Goal: Check status: Check status

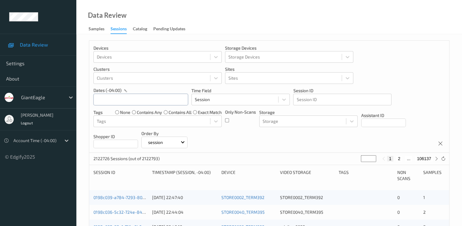
click at [124, 99] on input "text" at bounding box center [141, 100] width 95 height 12
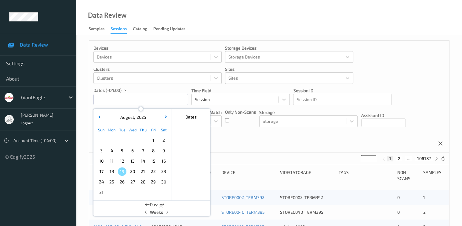
click at [132, 161] on span "13" at bounding box center [132, 161] width 9 height 9
type input "[DATE] 00:00 -> [DATE] 23:59"
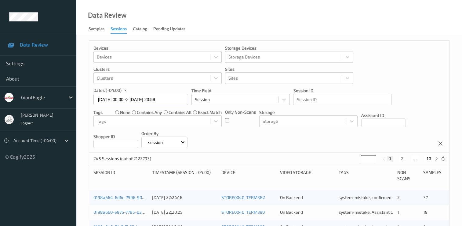
click at [404, 158] on button "2" at bounding box center [403, 159] width 6 height 6
type input "*"
click at [409, 159] on button "3" at bounding box center [409, 159] width 6 height 6
type input "*"
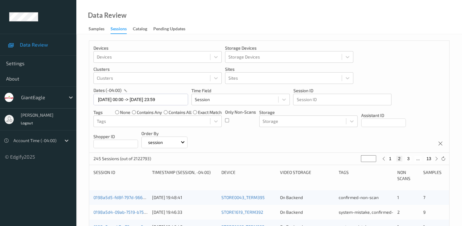
type input "*"
click at [409, 159] on div "1 2 3 4 ... 13" at bounding box center [411, 159] width 46 height 6
drag, startPoint x: 409, startPoint y: 159, endPoint x: 412, endPoint y: 159, distance: 3.7
click at [409, 159] on div "1 2 3 4 ... 13" at bounding box center [411, 159] width 46 height 6
click at [414, 159] on button "4" at bounding box center [412, 159] width 6 height 6
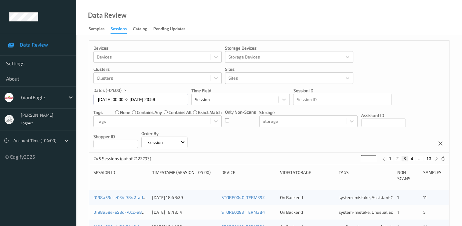
type input "*"
click at [413, 159] on button "5" at bounding box center [415, 159] width 6 height 6
type input "*"
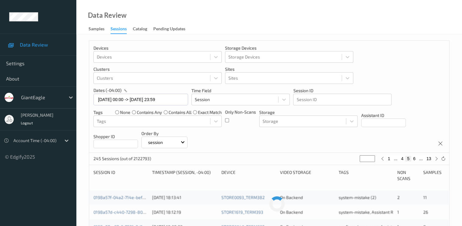
click at [414, 159] on button "6" at bounding box center [415, 159] width 6 height 6
type input "*"
click at [414, 160] on button "7" at bounding box center [415, 159] width 6 height 6
type input "*"
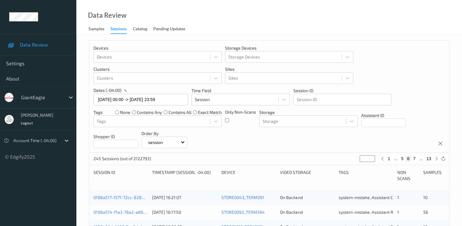
type input "*"
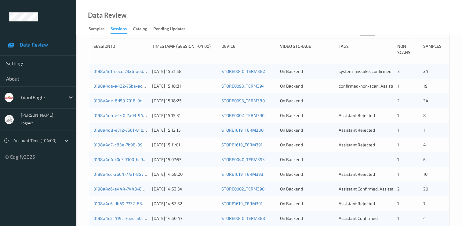
scroll to position [129, 0]
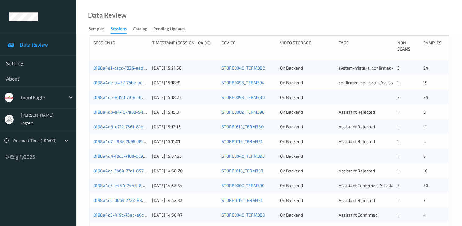
click at [121, 94] on div "0198a4de-8d50-7918-9ce7-9114ce097824 [DATE] 15:18:25 STORE0093_TERM380 On Backe…" at bounding box center [269, 97] width 360 height 15
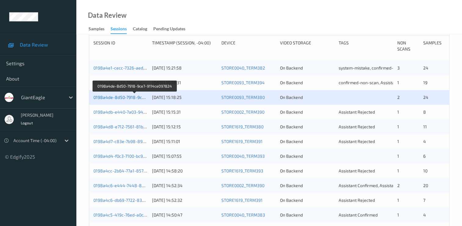
click at [128, 98] on link "0198a4de-8d50-7918-9ce7-9114ce097824" at bounding box center [135, 96] width 83 height 5
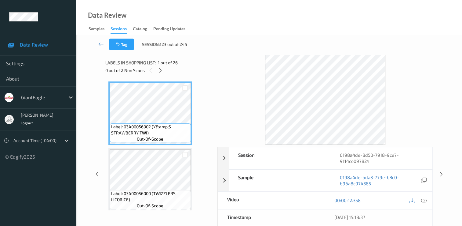
drag, startPoint x: 467, startPoint y: 2, endPoint x: 291, endPoint y: 30, distance: 178.0
click at [291, 30] on div "Data Review Samples Sessions Catalog Pending Updates" at bounding box center [269, 17] width 386 height 34
click at [28, 124] on span "Logout" at bounding box center [27, 122] width 12 height 4
